Goal: Task Accomplishment & Management: Use online tool/utility

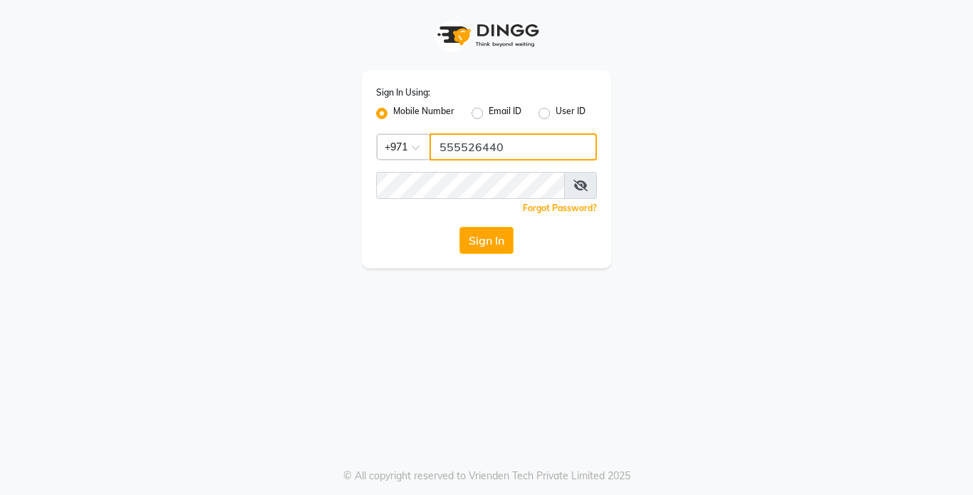
click at [490, 153] on input "555526440" at bounding box center [513, 146] width 167 height 27
click at [522, 148] on input "5555240" at bounding box center [513, 146] width 167 height 27
type input "5"
type input "544228034"
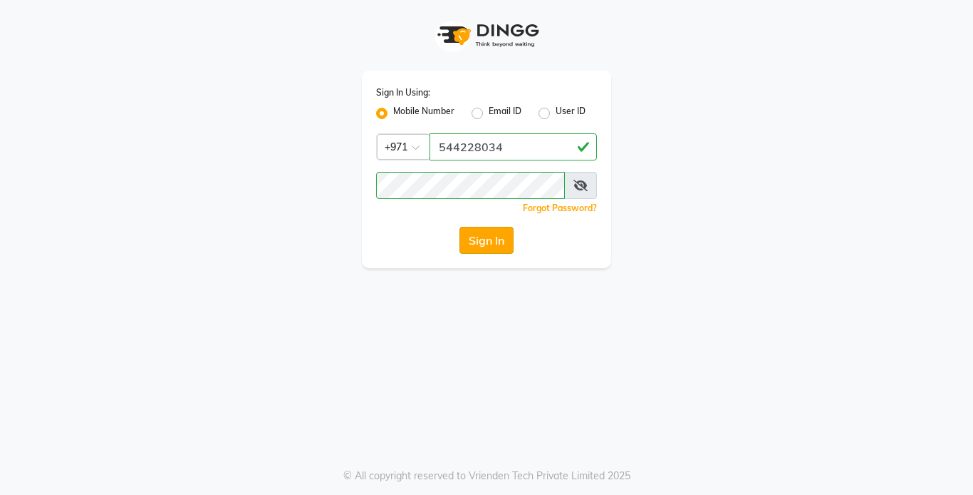
click at [482, 246] on button "Sign In" at bounding box center [487, 240] width 54 height 27
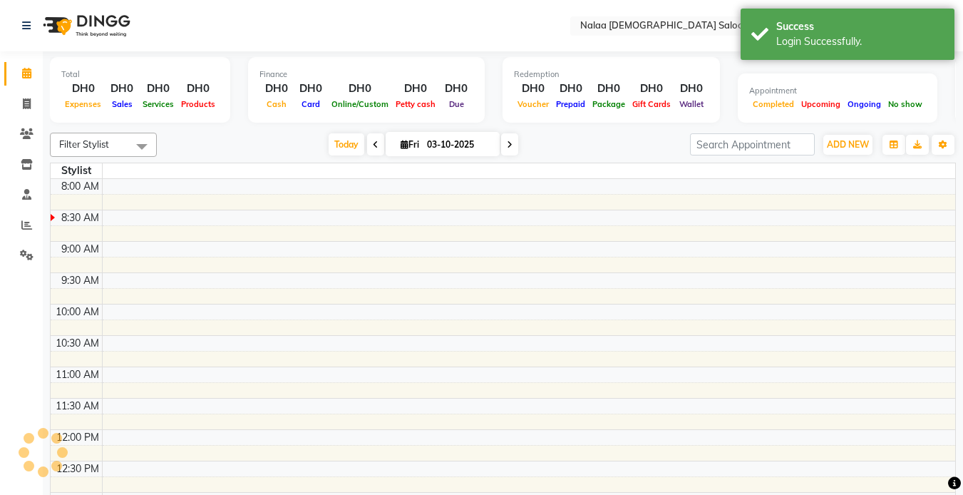
select select "en"
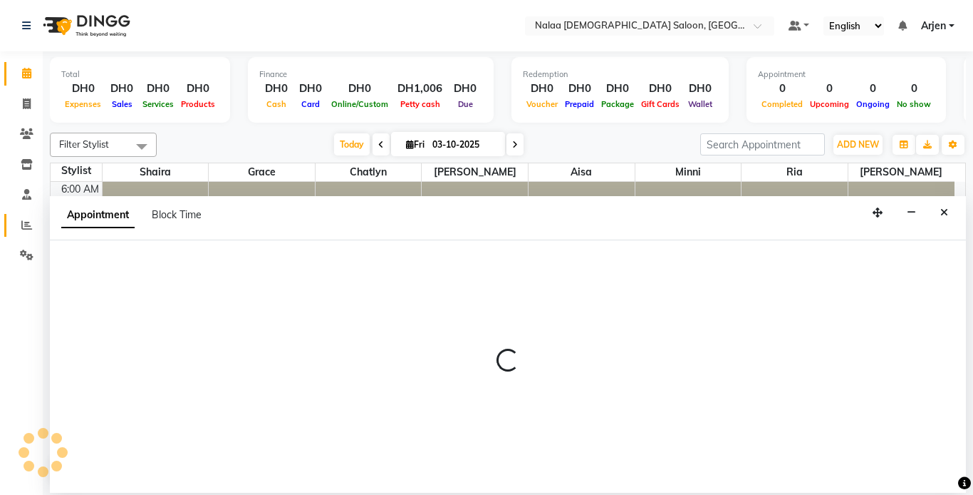
click at [29, 228] on icon at bounding box center [26, 224] width 11 height 11
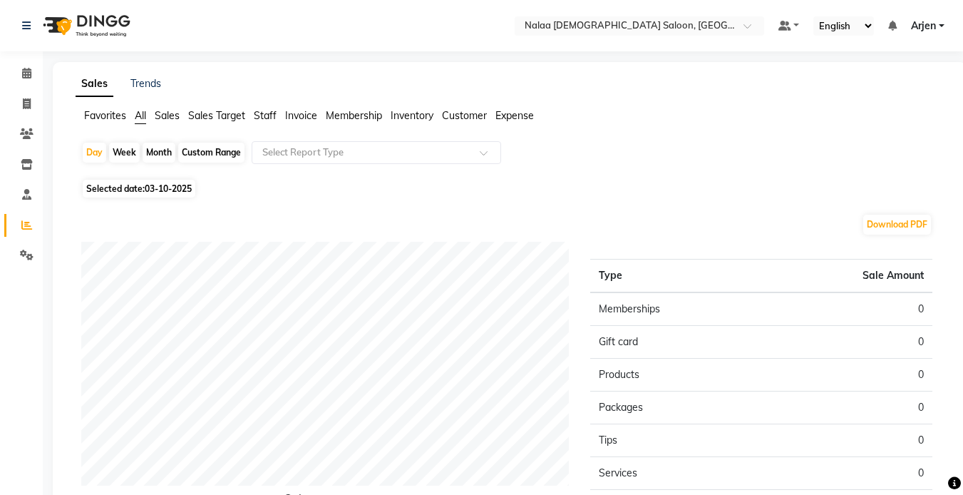
click at [266, 113] on span "Staff" at bounding box center [265, 115] width 23 height 13
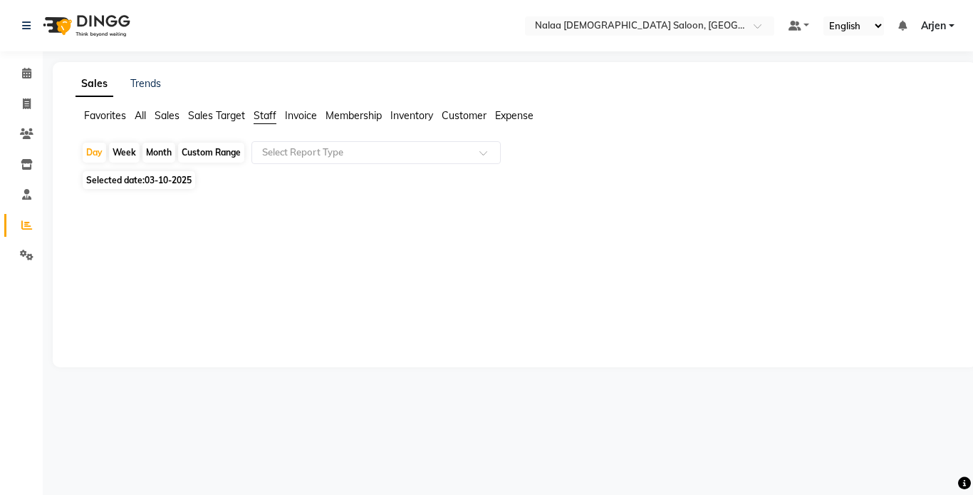
click at [125, 185] on span "Selected date: 03-10-2025" at bounding box center [139, 180] width 113 height 18
select select "10"
select select "2025"
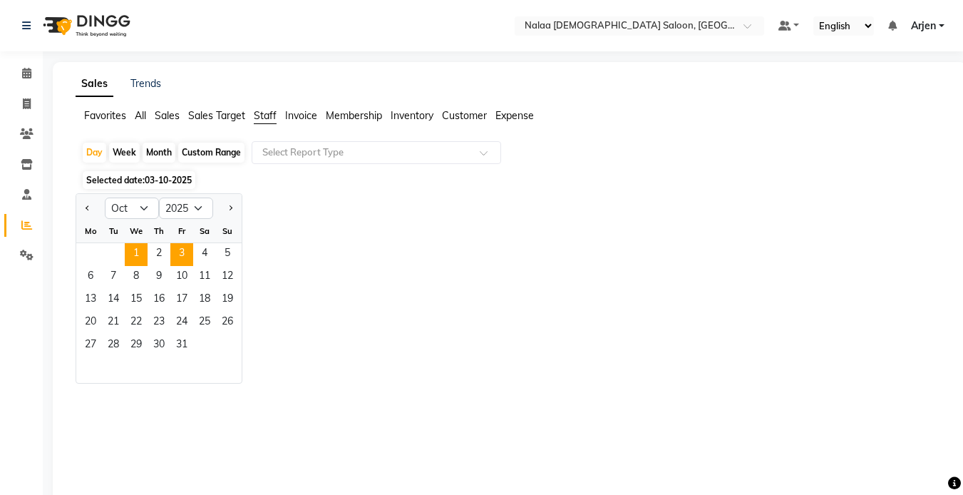
click at [147, 257] on span "1" at bounding box center [136, 254] width 23 height 23
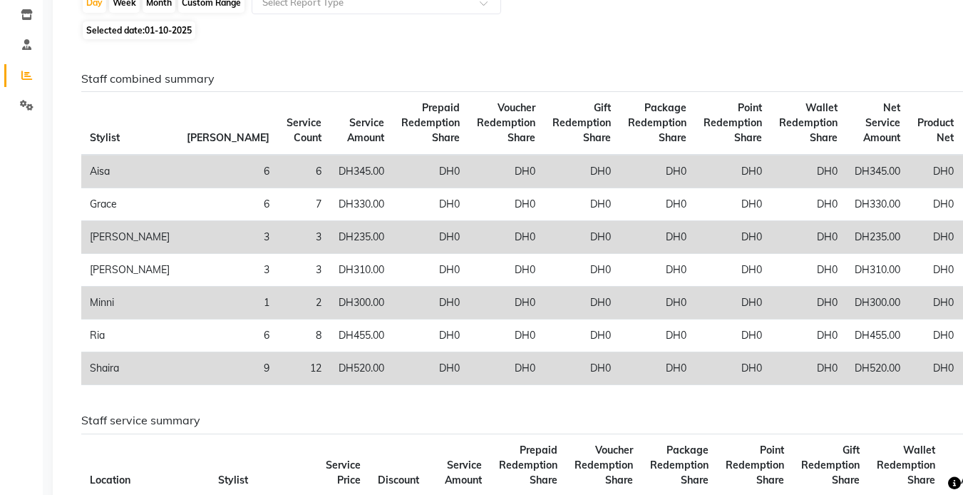
scroll to position [183, 0]
